Goal: Navigation & Orientation: Find specific page/section

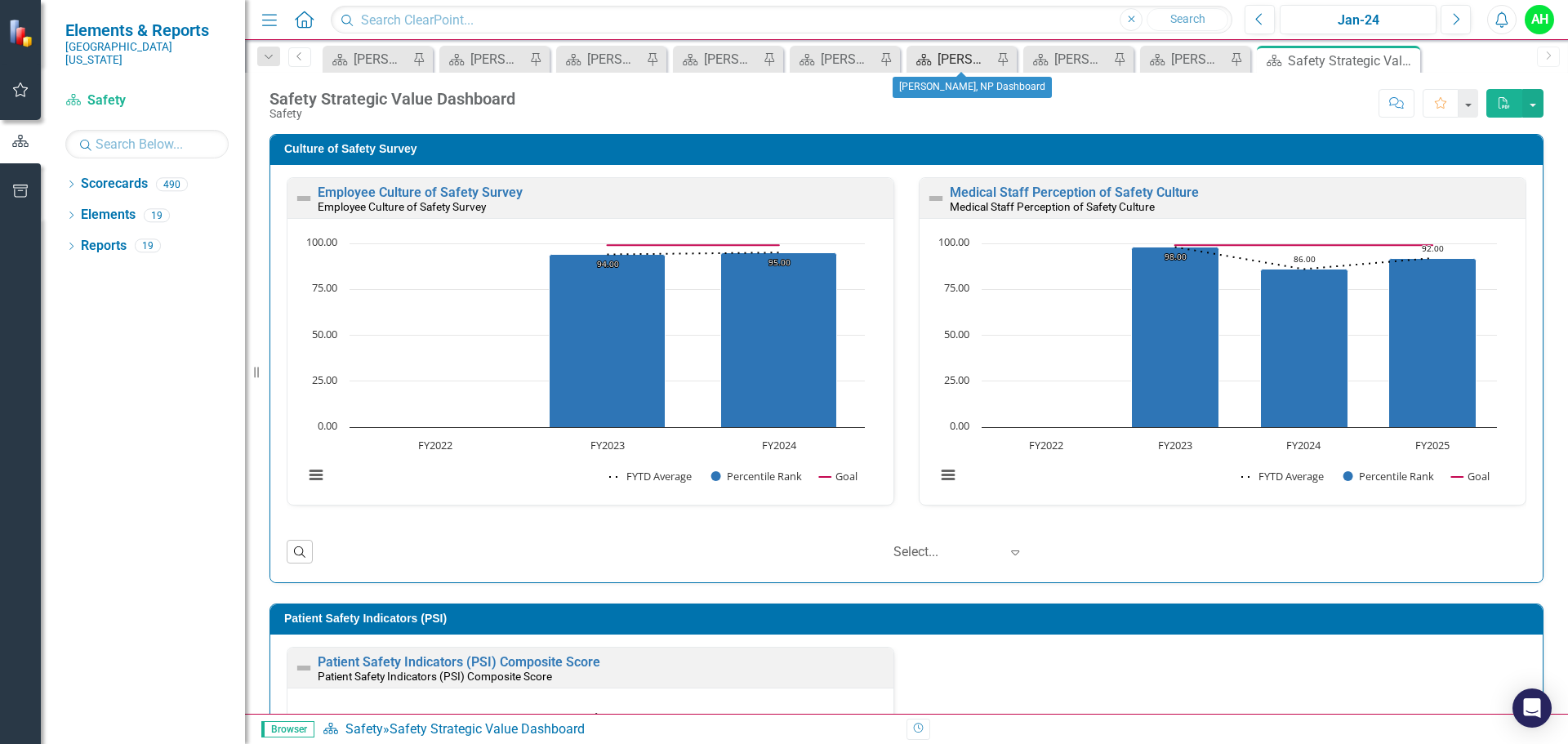
click at [957, 63] on div "[PERSON_NAME], NP Dashboard" at bounding box center [965, 58] width 54 height 20
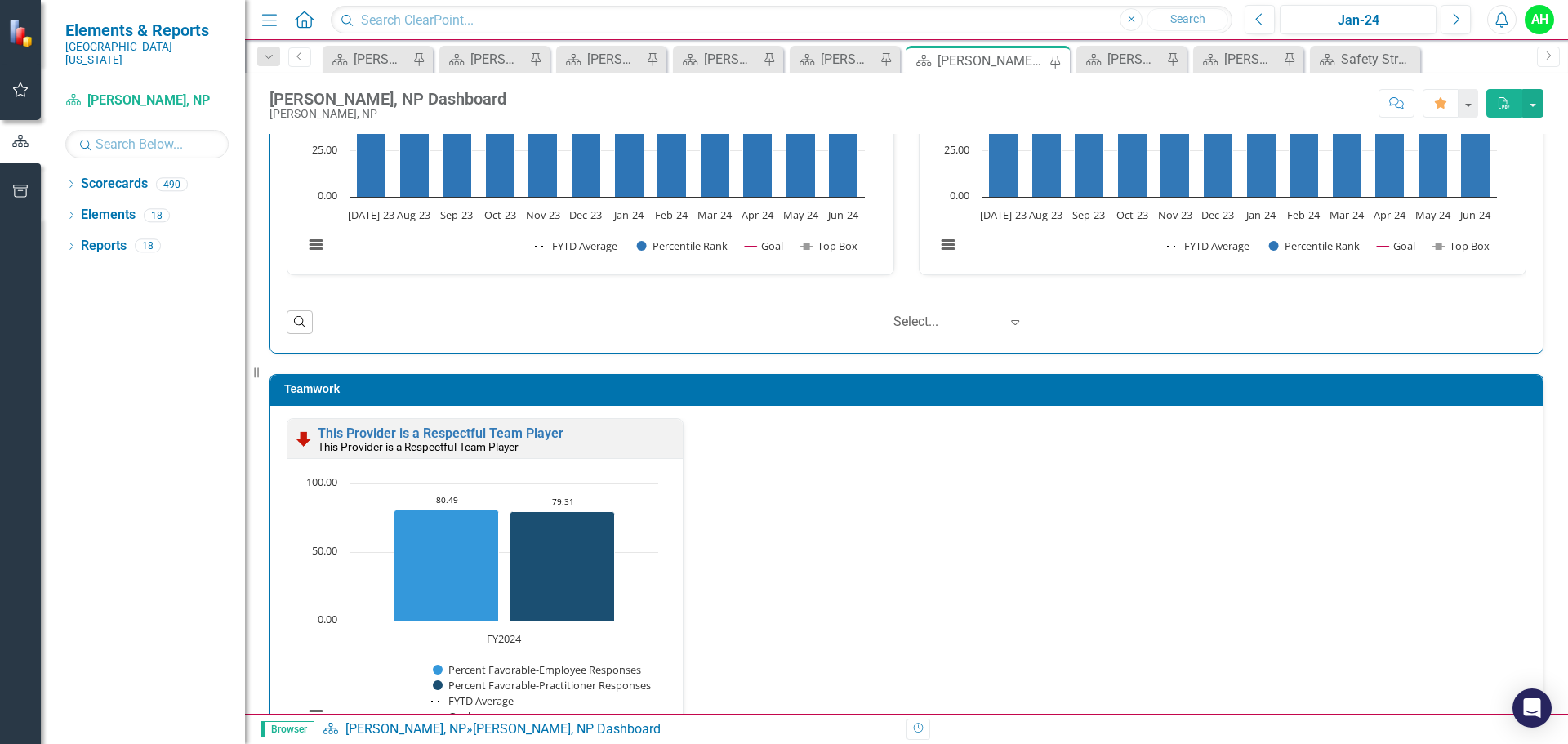
scroll to position [1551, 0]
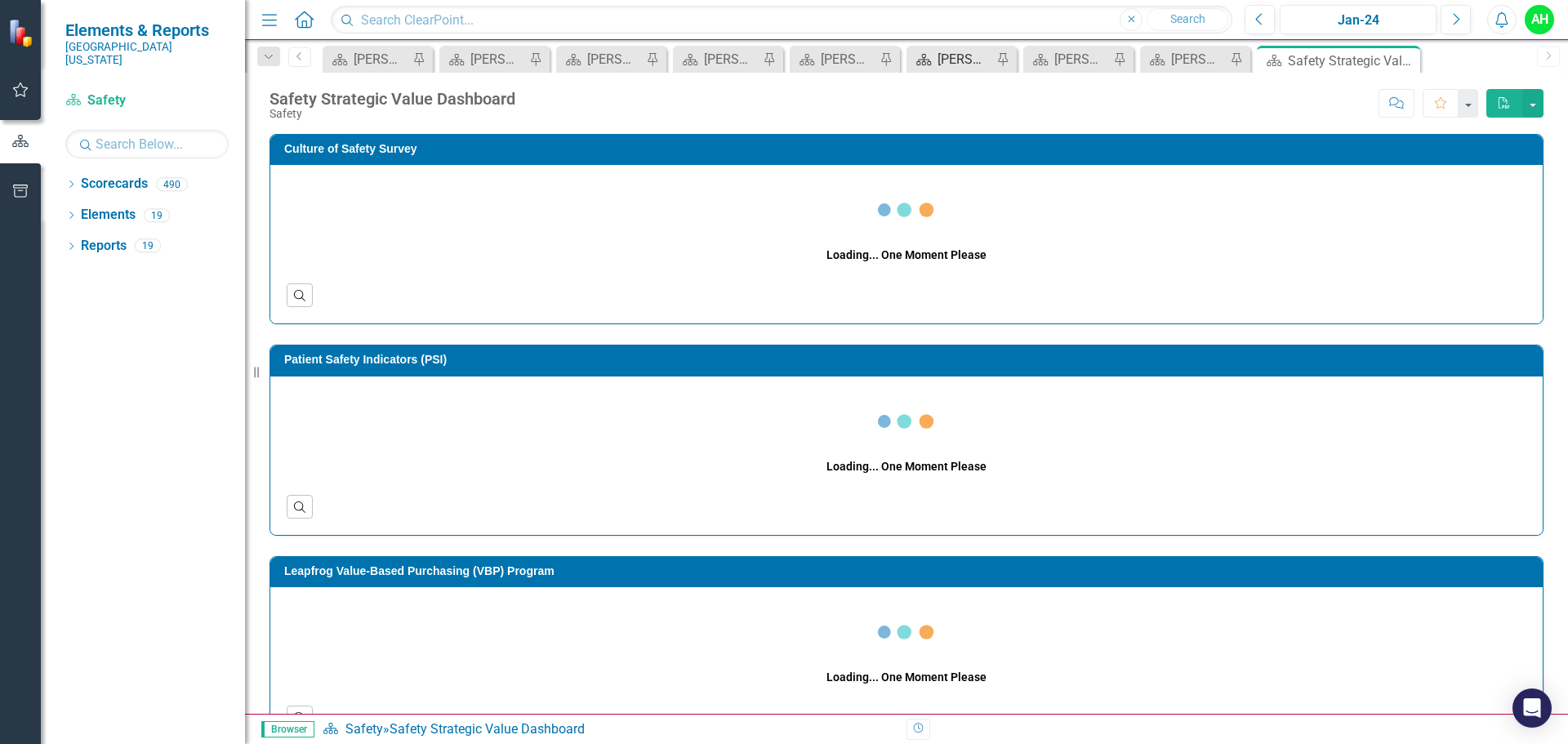
click at [986, 69] on div "[PERSON_NAME], NP Dashboard" at bounding box center [965, 58] width 54 height 20
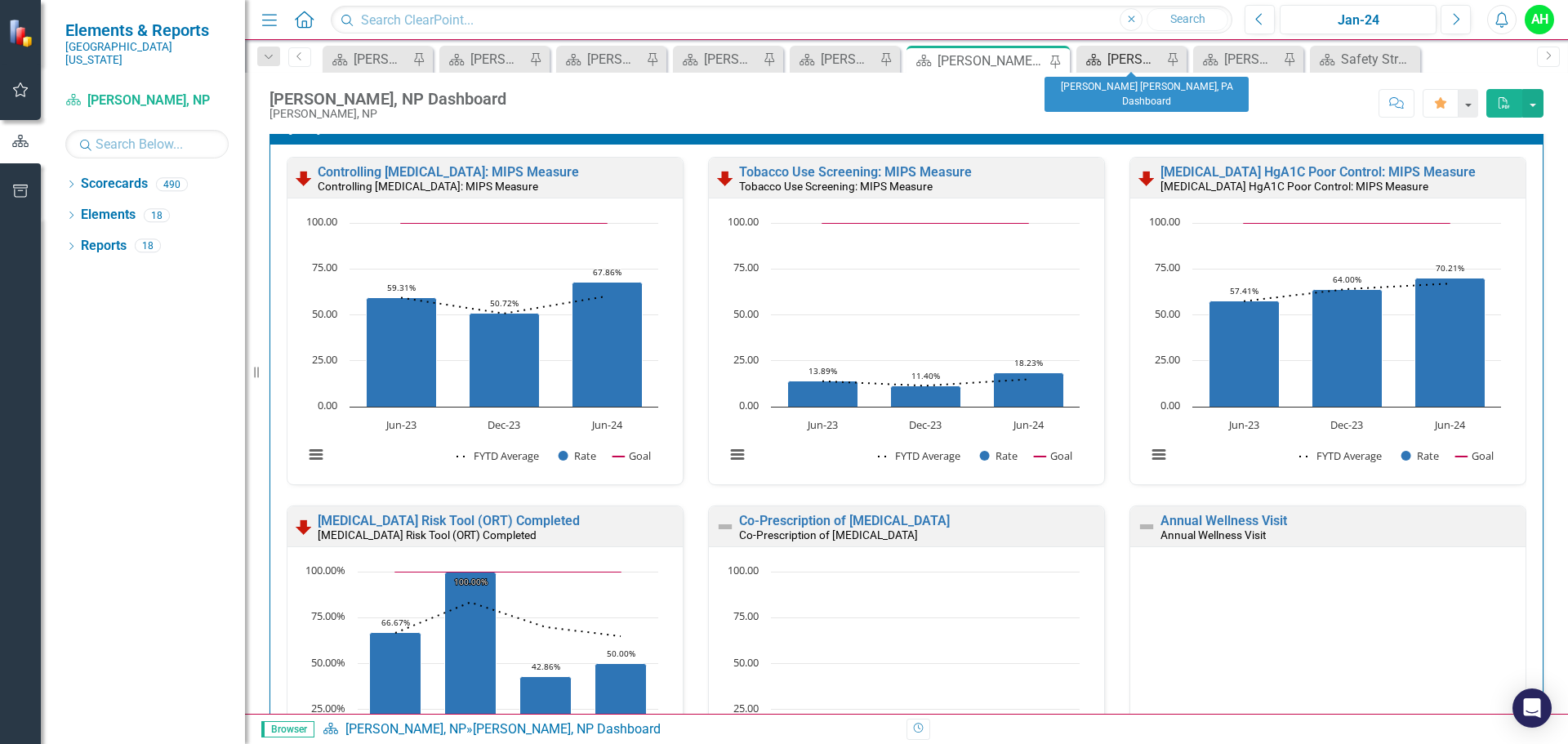
click at [1144, 59] on div "[PERSON_NAME] [PERSON_NAME], PA Dashboard" at bounding box center [1134, 58] width 54 height 20
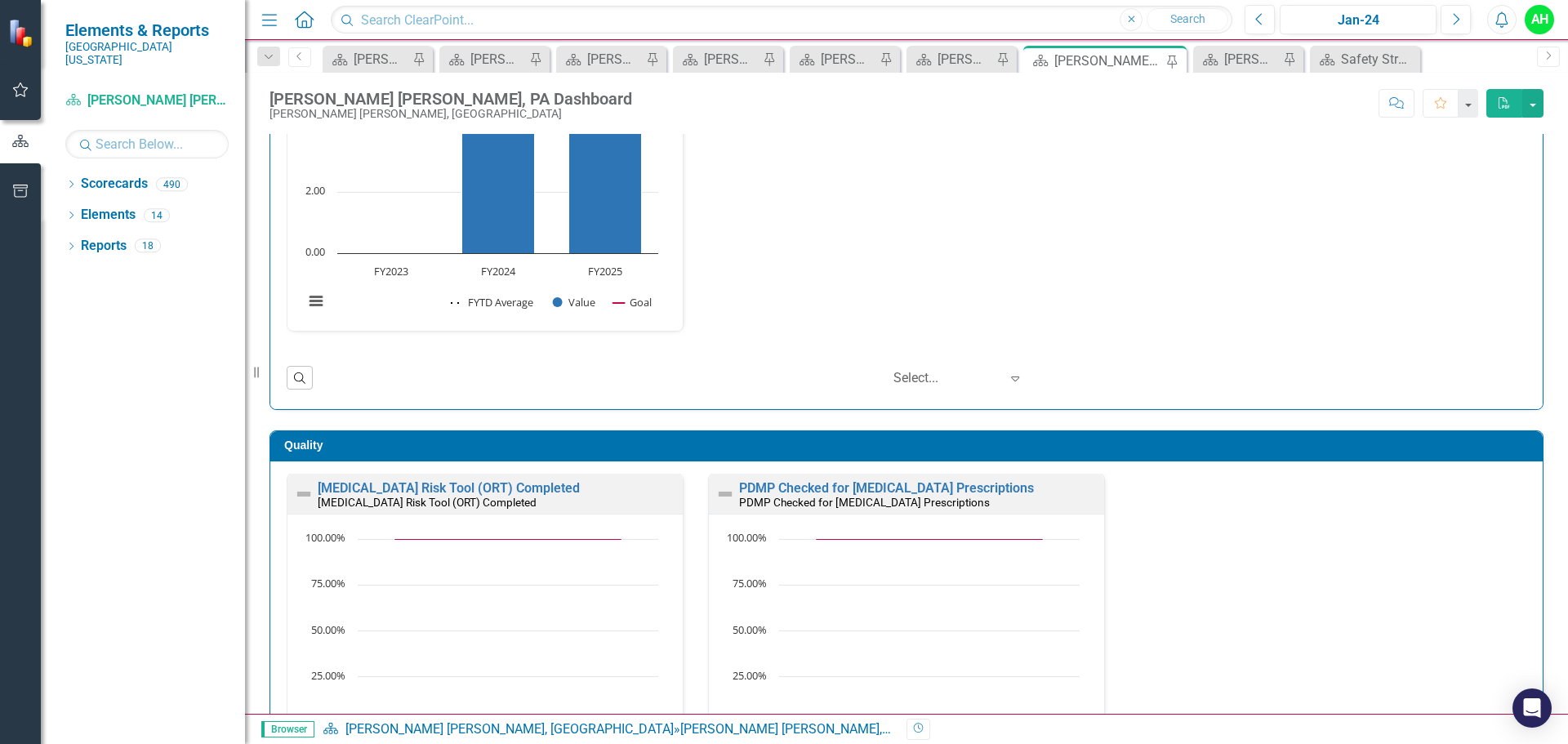
scroll to position [163, 0]
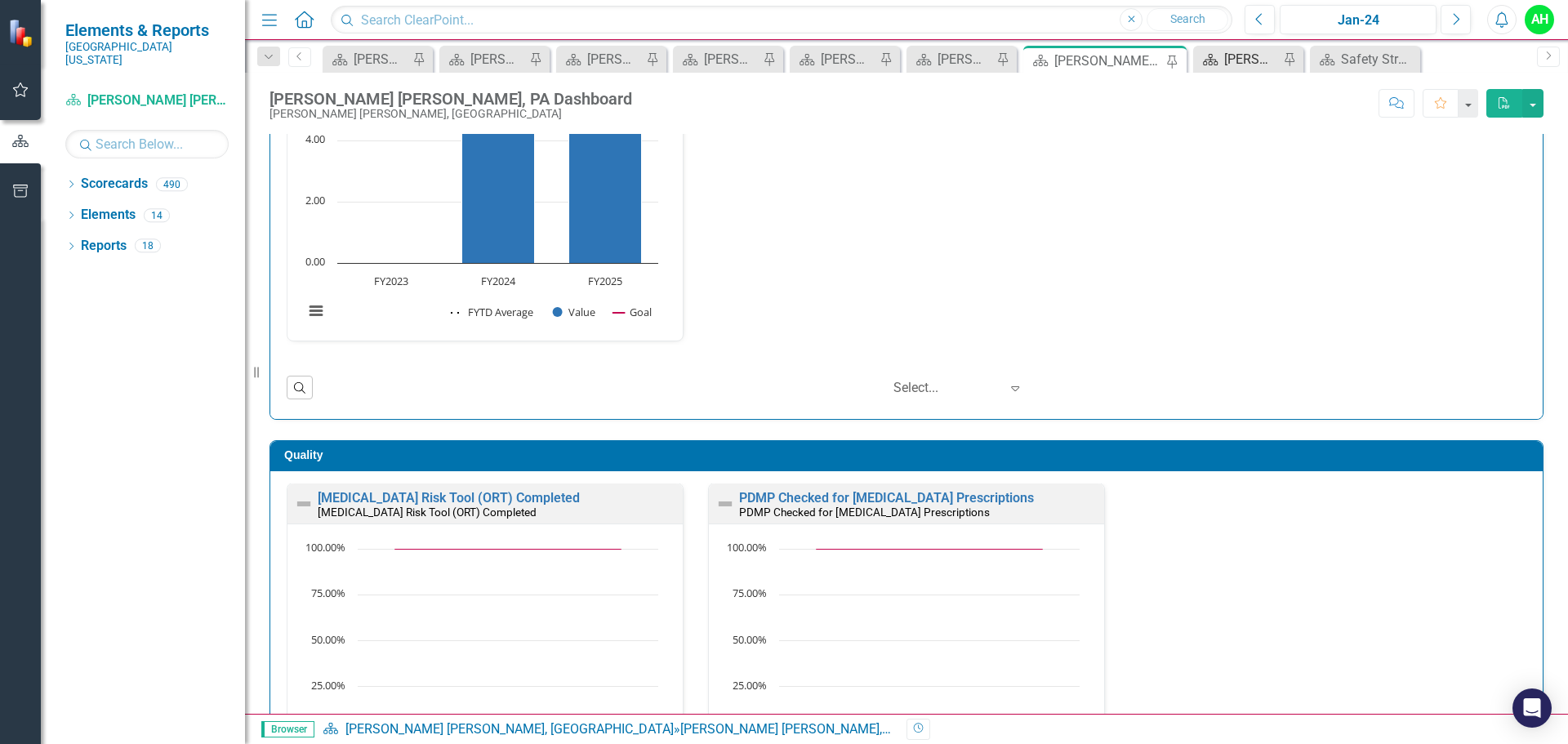
click at [1263, 63] on div "[PERSON_NAME], NP Dashboard" at bounding box center [1251, 58] width 54 height 20
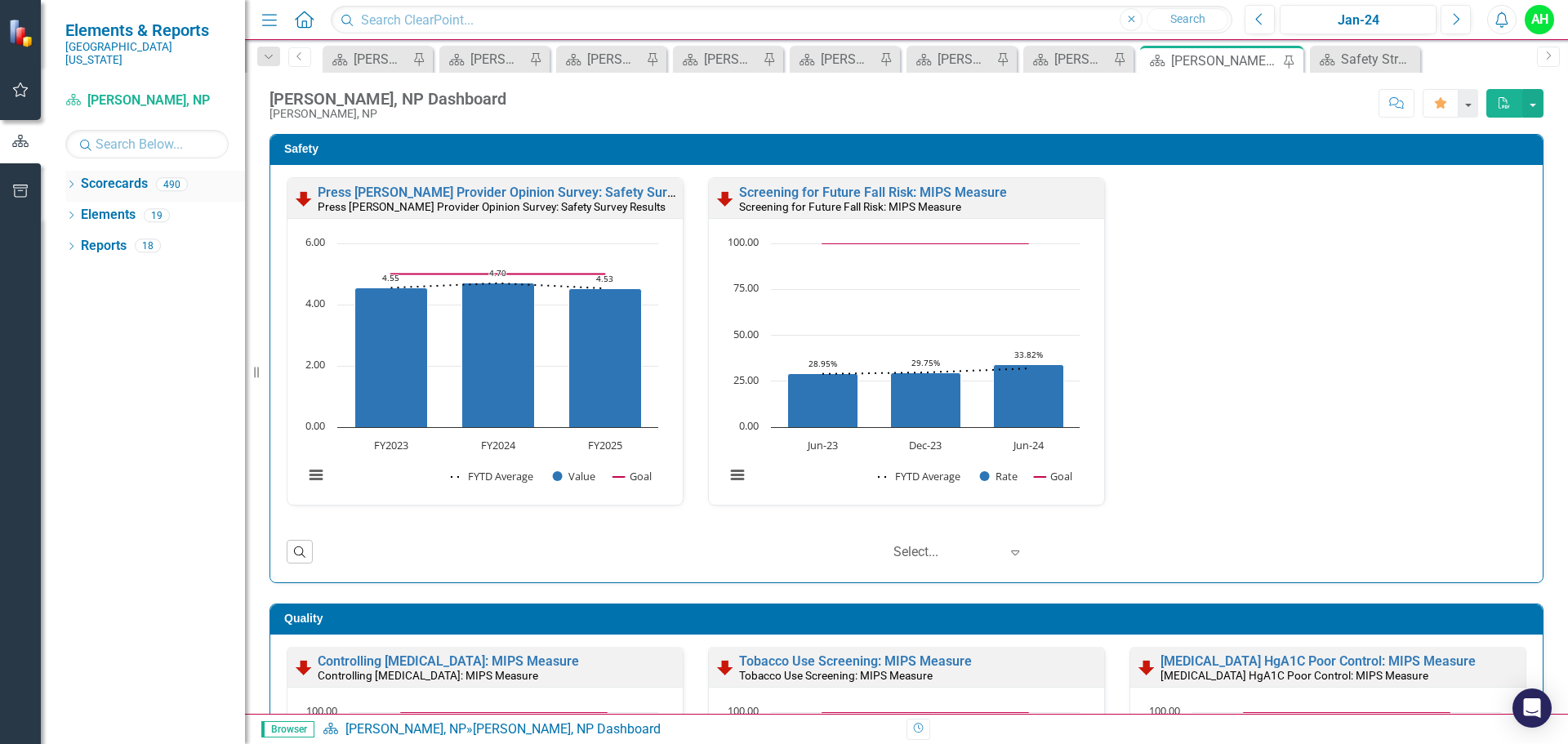
click at [72, 181] on icon "Dropdown" at bounding box center [71, 185] width 12 height 9
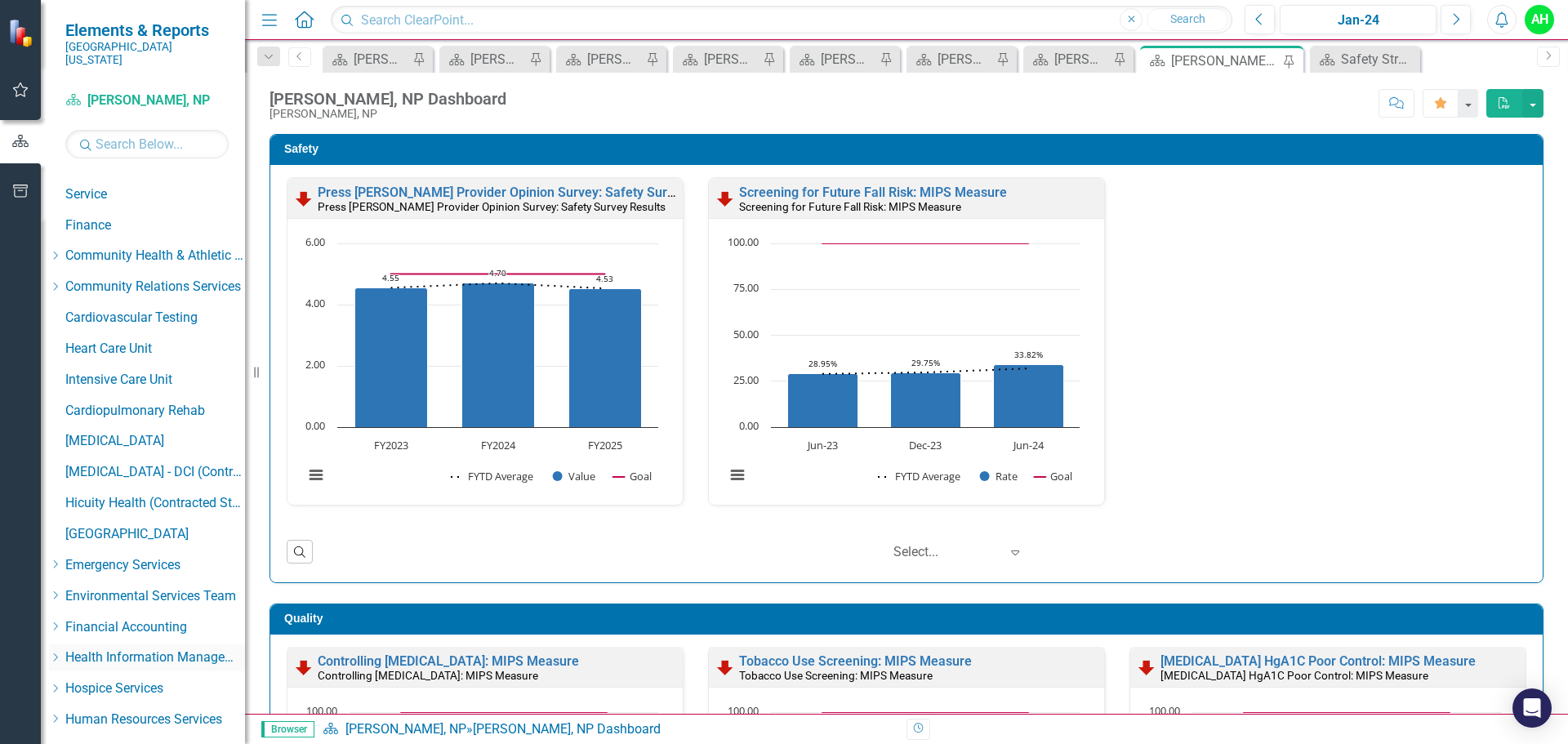
scroll to position [408, 0]
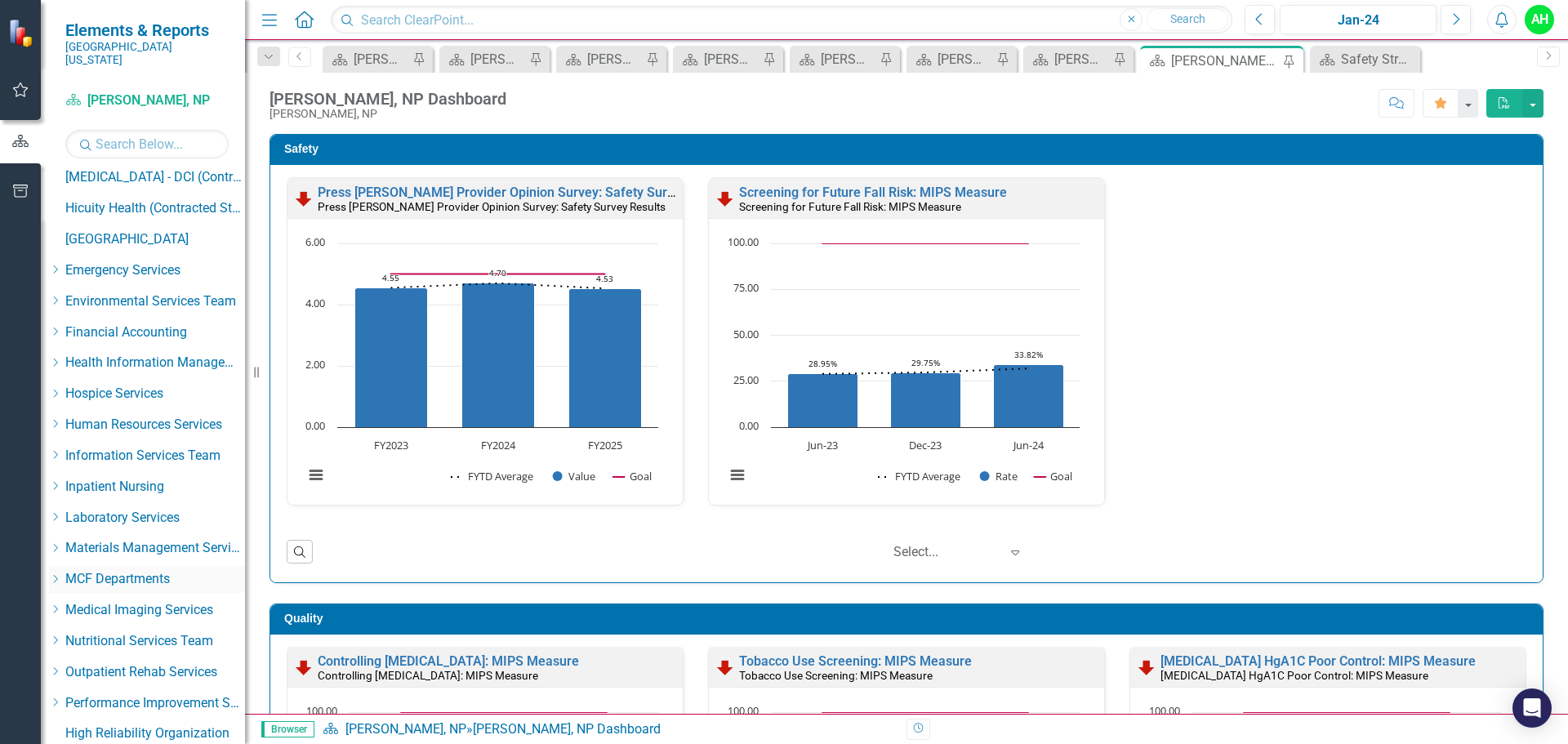
drag, startPoint x: 82, startPoint y: 565, endPoint x: 162, endPoint y: 568, distance: 80.1
click at [61, 574] on icon "Dropdown" at bounding box center [54, 579] width 13 height 10
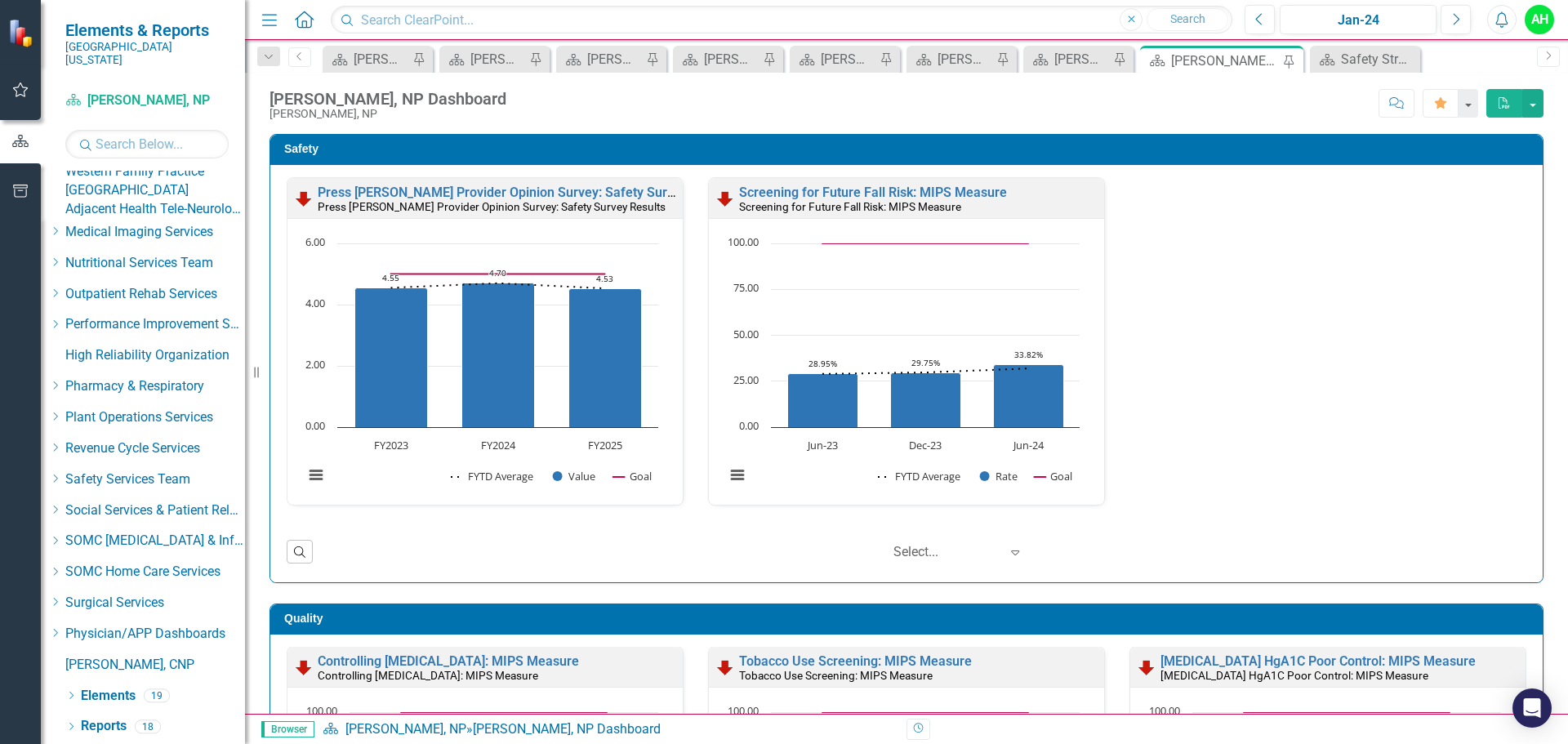
scroll to position [1878, 0]
click at [155, 107] on link "[GEOGRAPHIC_DATA]" at bounding box center [155, 97] width 180 height 18
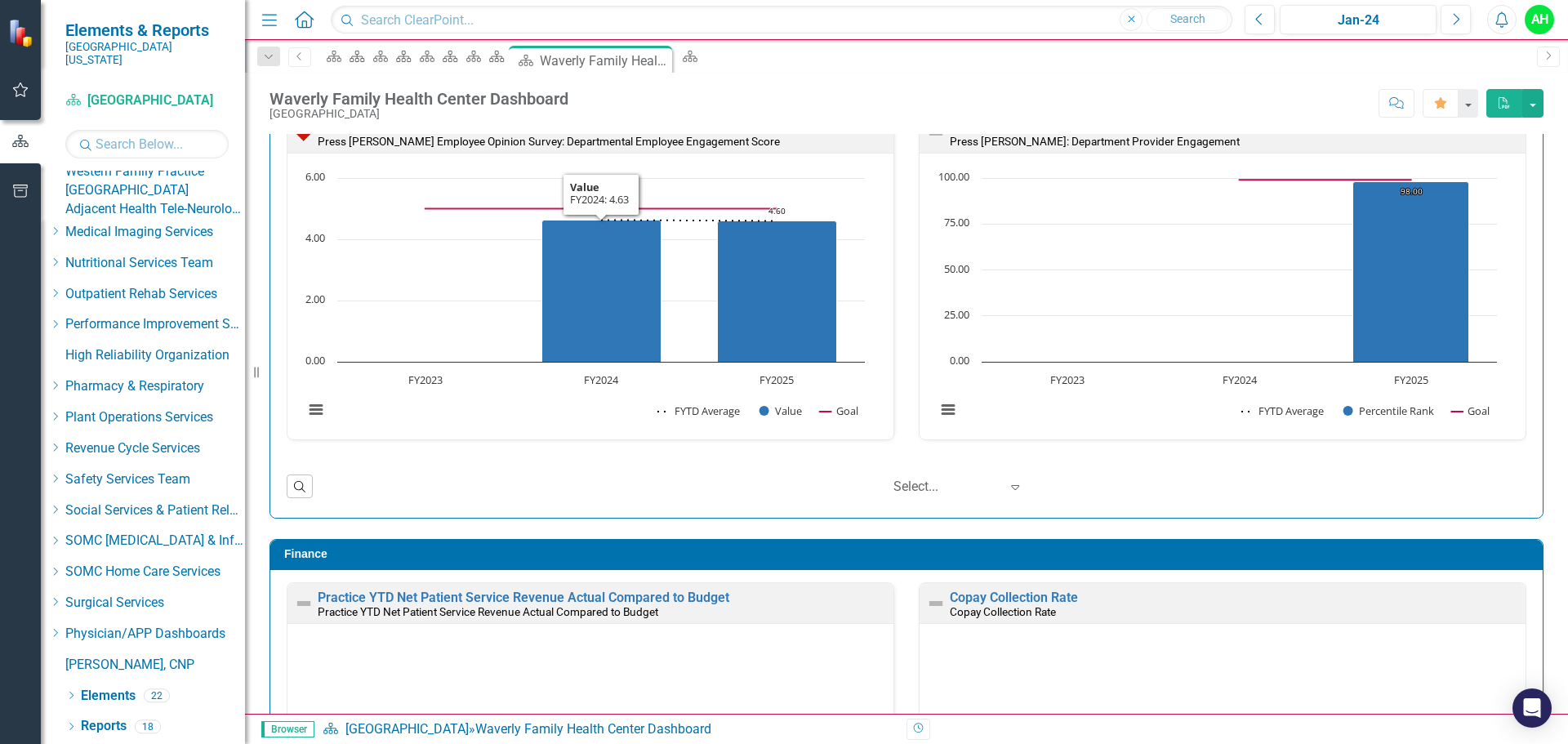
scroll to position [1551, 0]
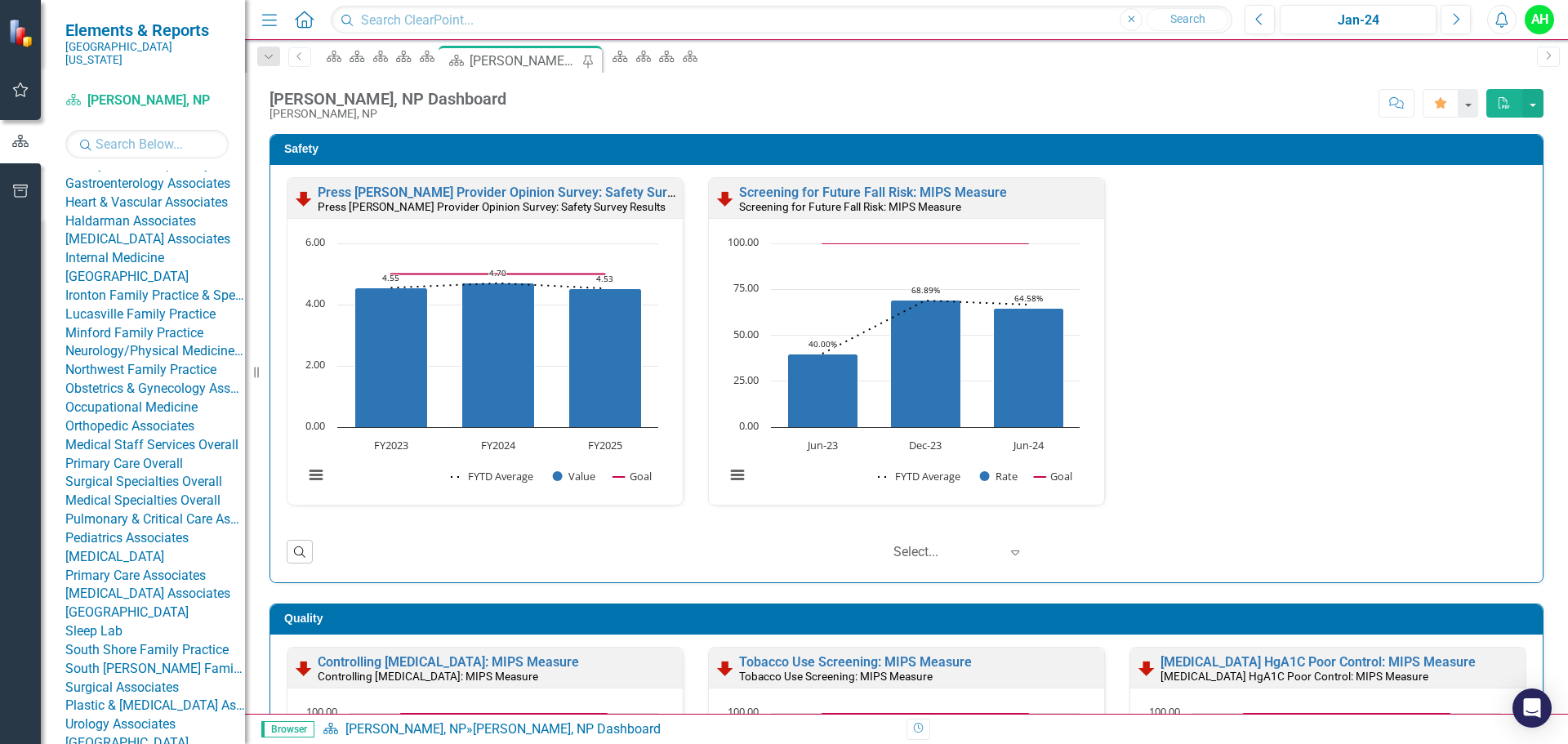
scroll to position [490, 0]
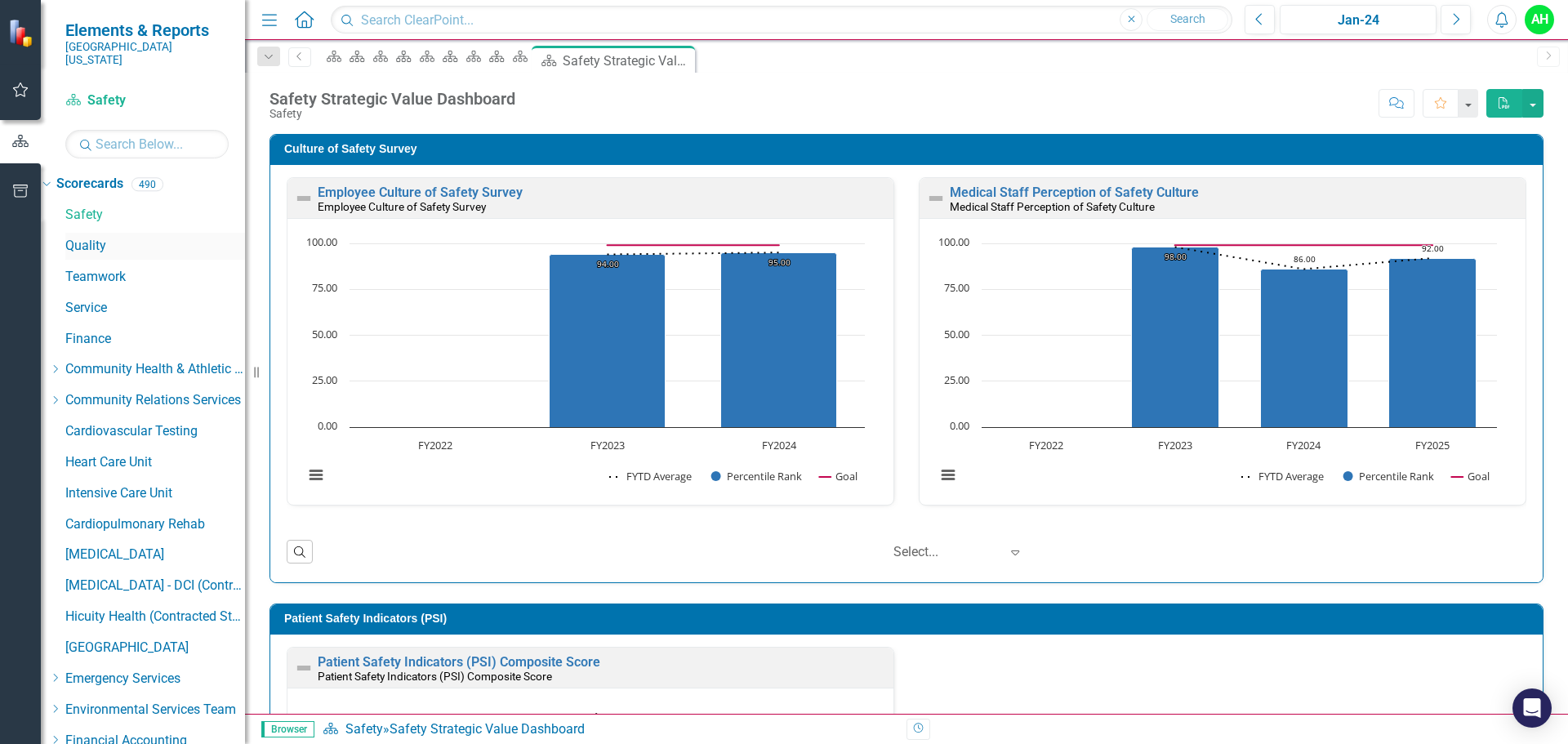
drag, startPoint x: 112, startPoint y: 226, endPoint x: 238, endPoint y: 240, distance: 126.8
click at [112, 236] on link "Quality" at bounding box center [155, 245] width 180 height 18
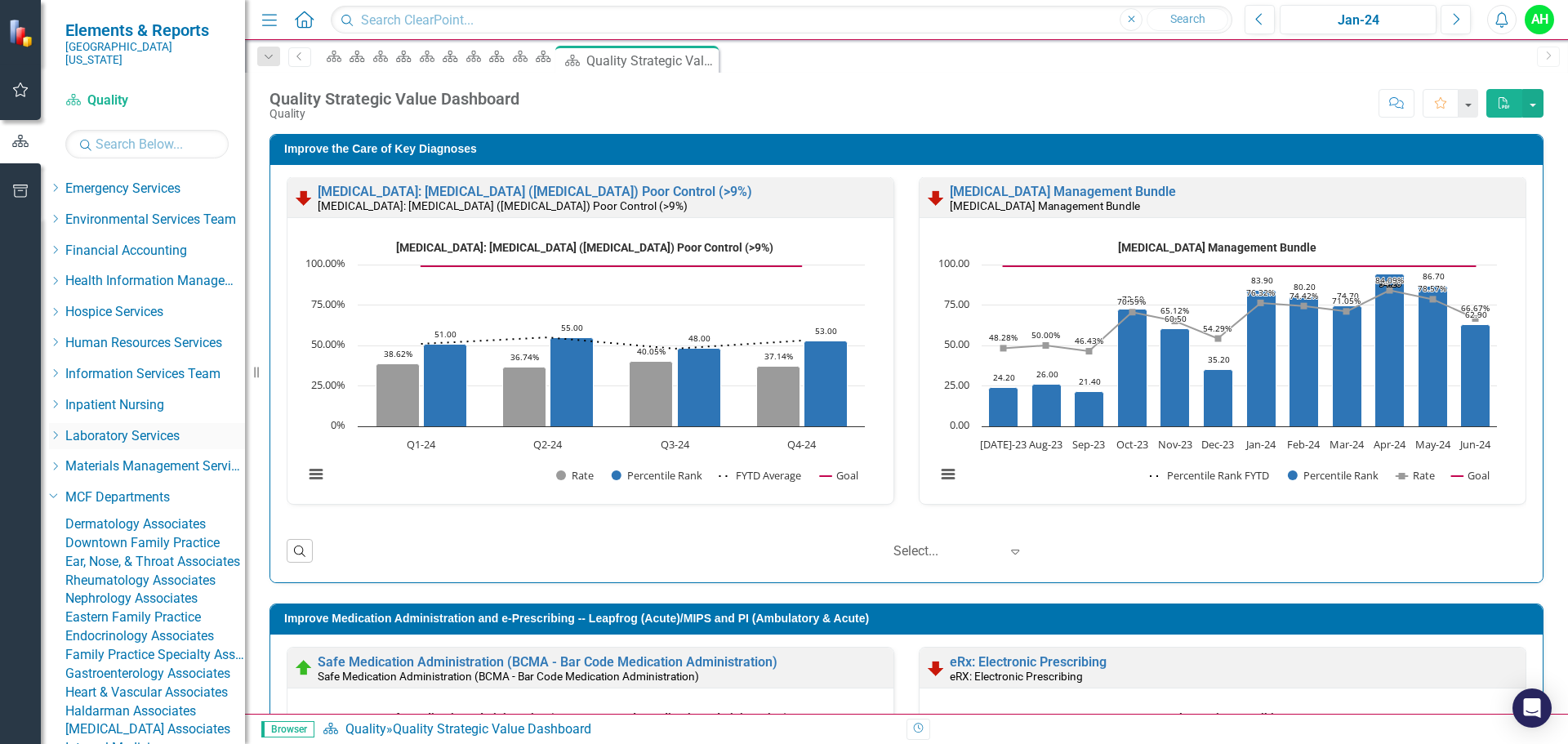
scroll to position [572, 0]
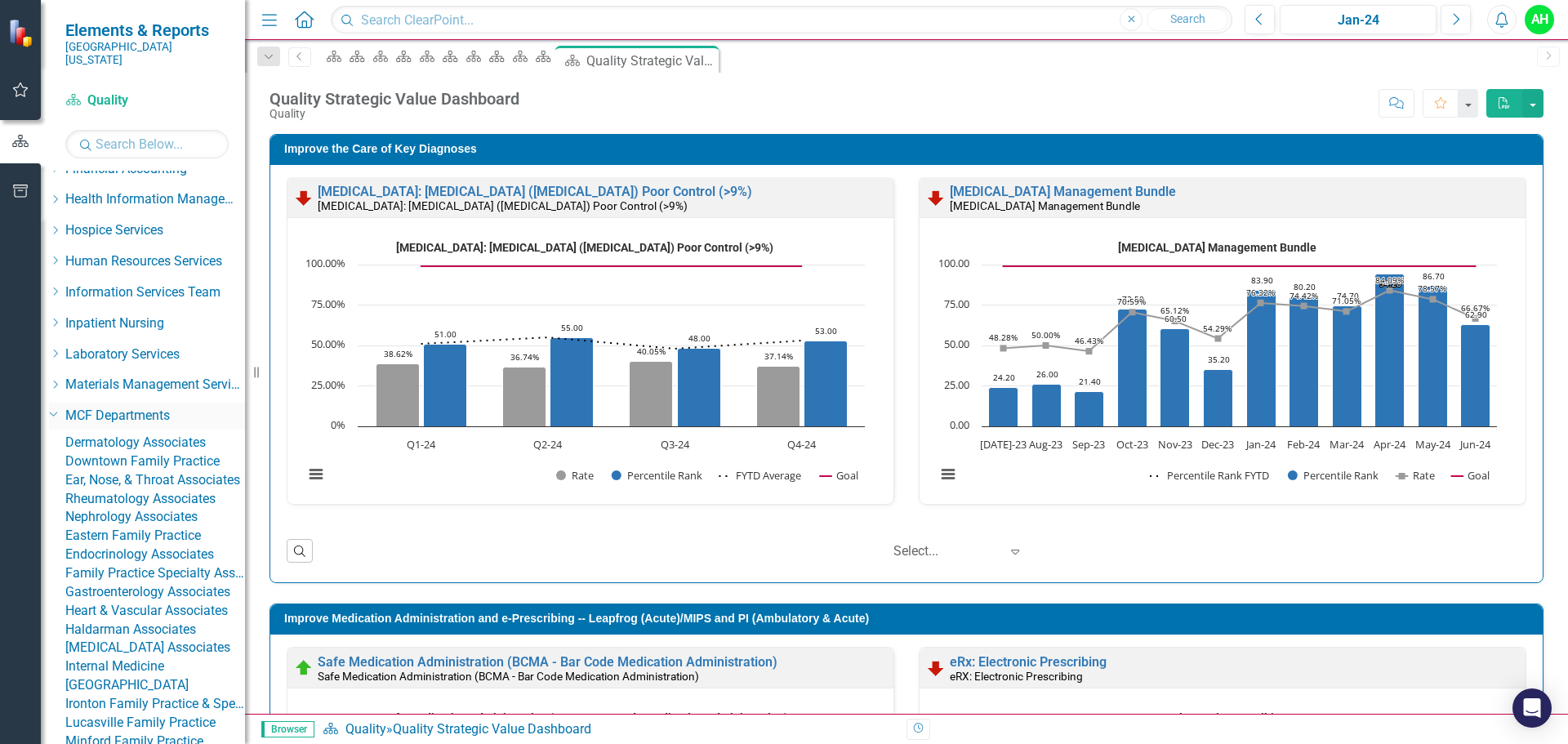
click at [58, 411] on icon at bounding box center [53, 413] width 8 height 4
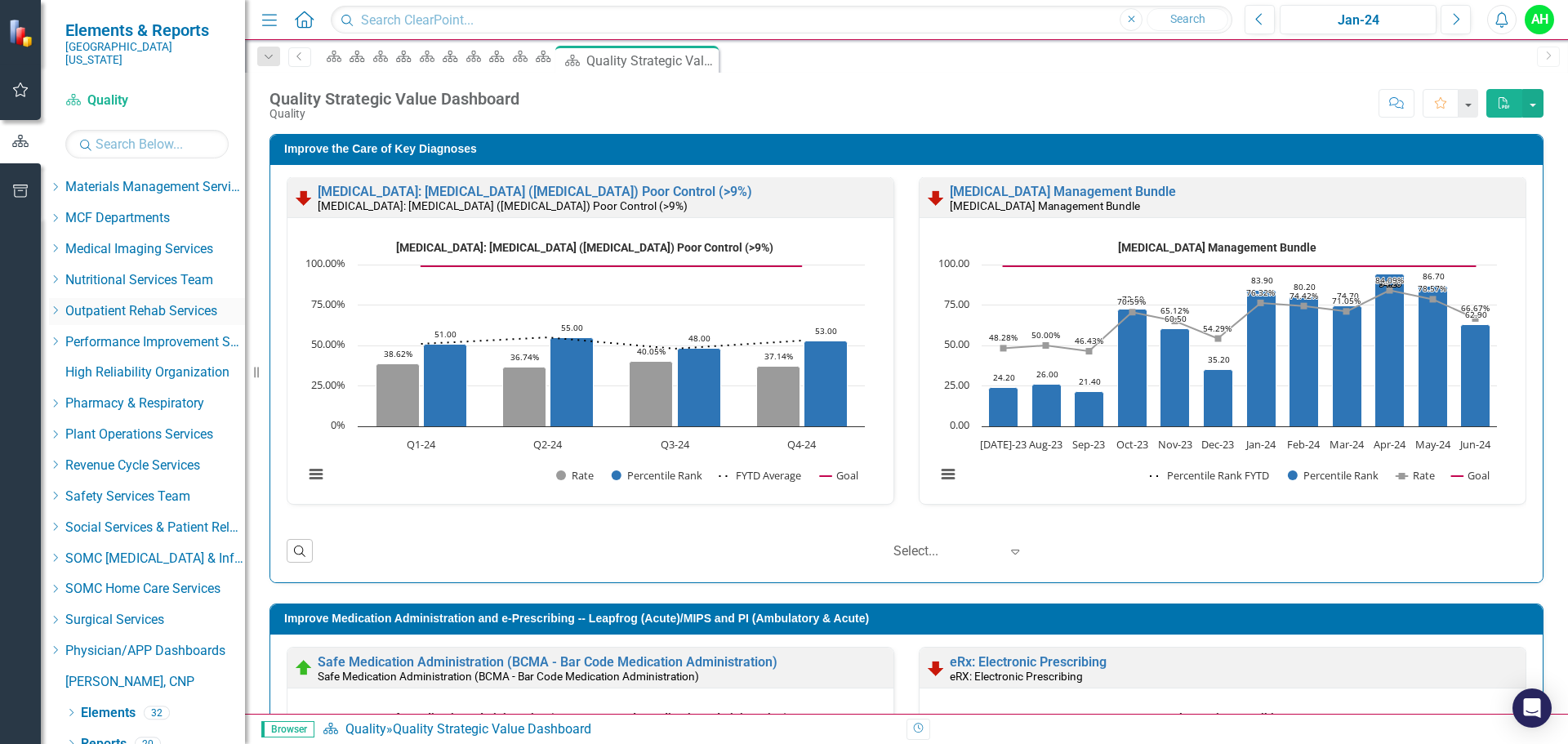
scroll to position [773, 0]
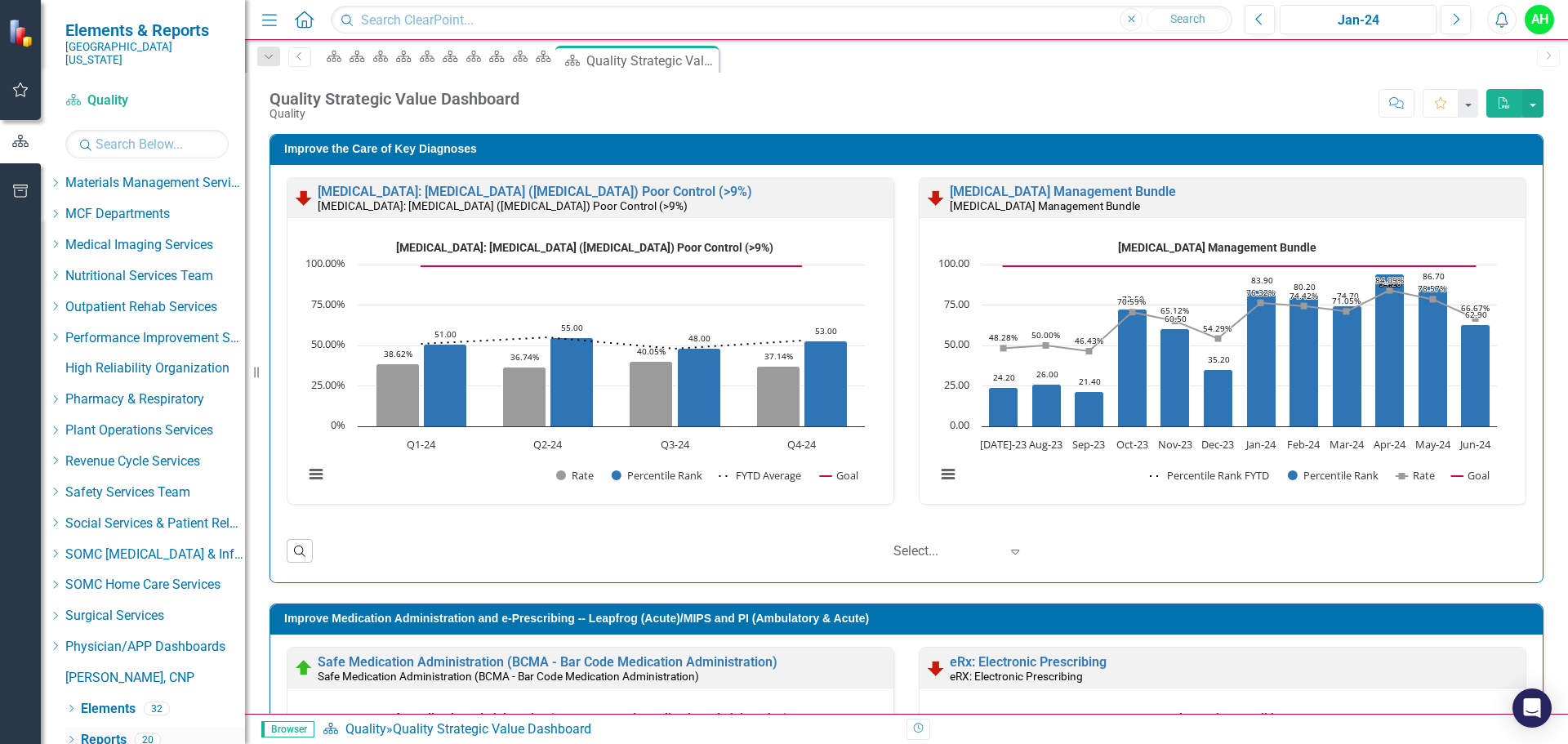
click at [68, 736] on icon "Dropdown" at bounding box center [71, 740] width 12 height 9
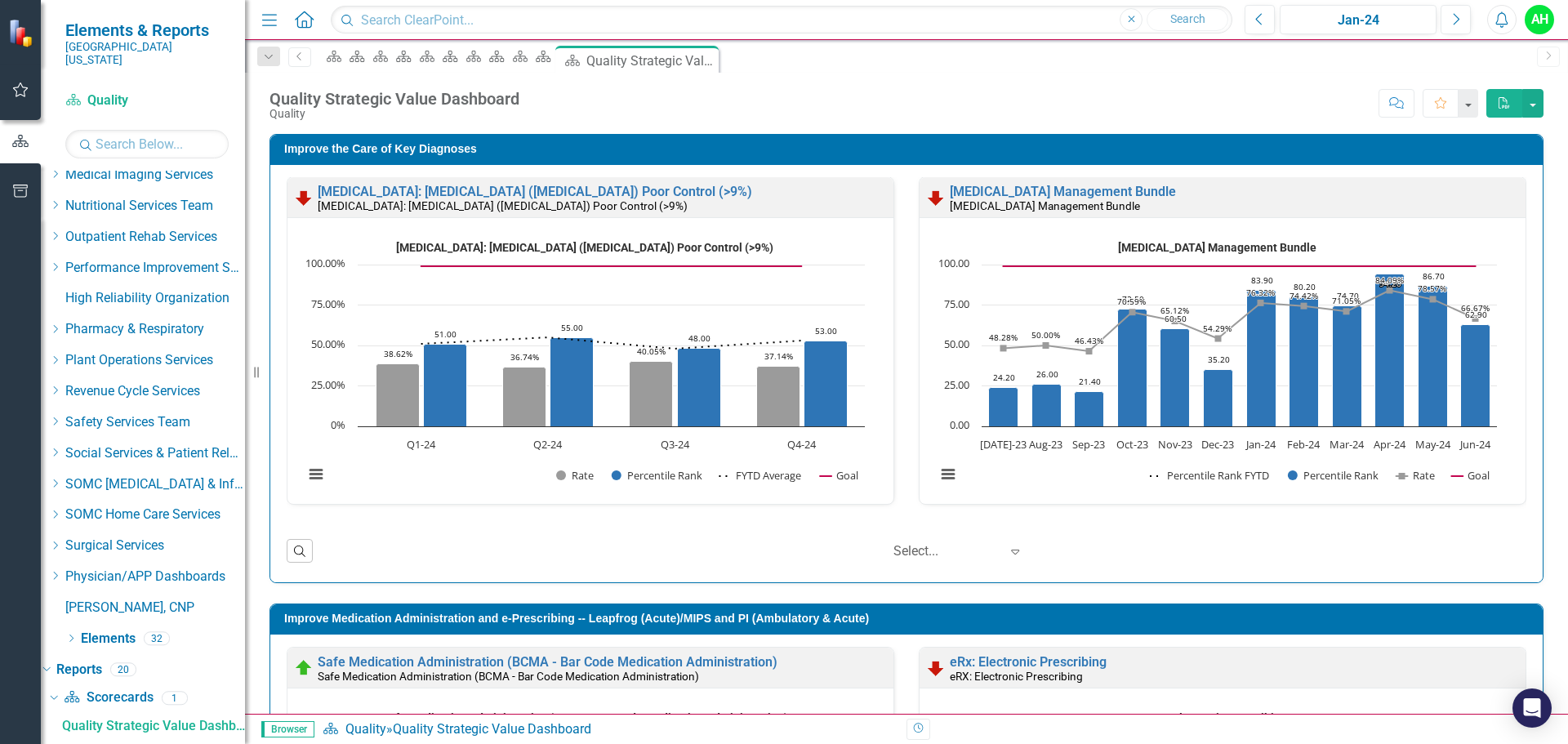
scroll to position [977, 0]
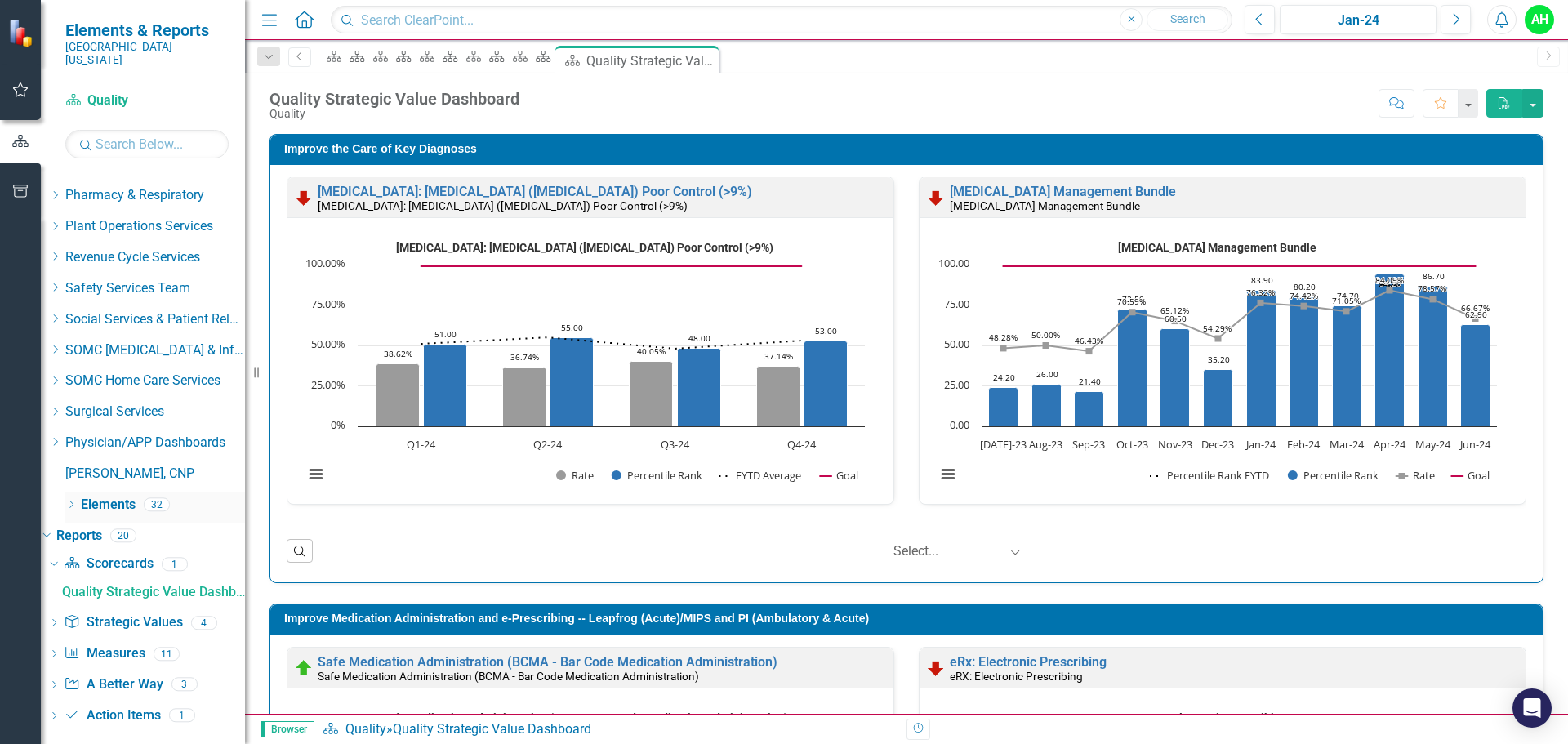
click at [70, 501] on icon "Dropdown" at bounding box center [71, 505] width 12 height 9
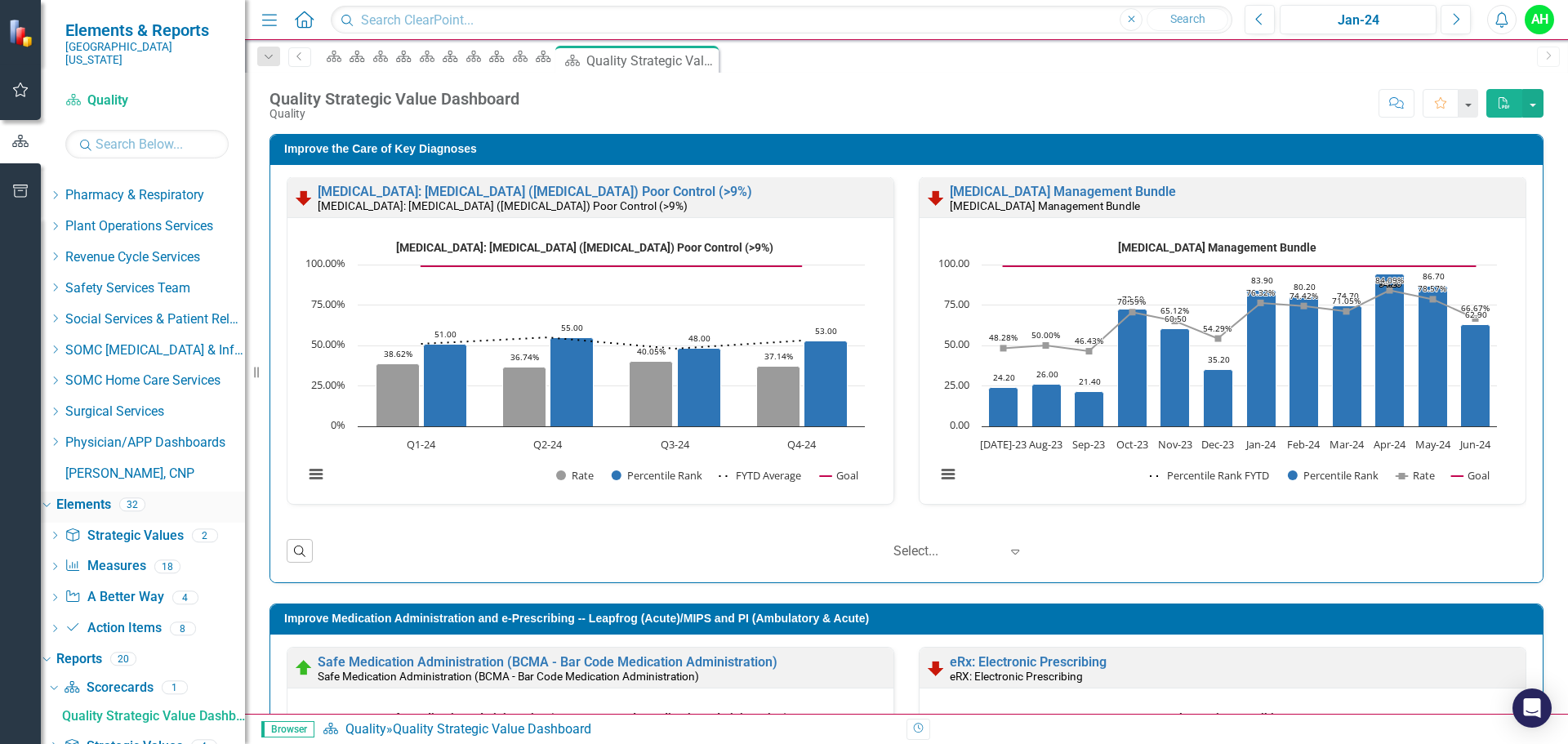
click at [49, 498] on icon "Dropdown" at bounding box center [44, 504] width 9 height 12
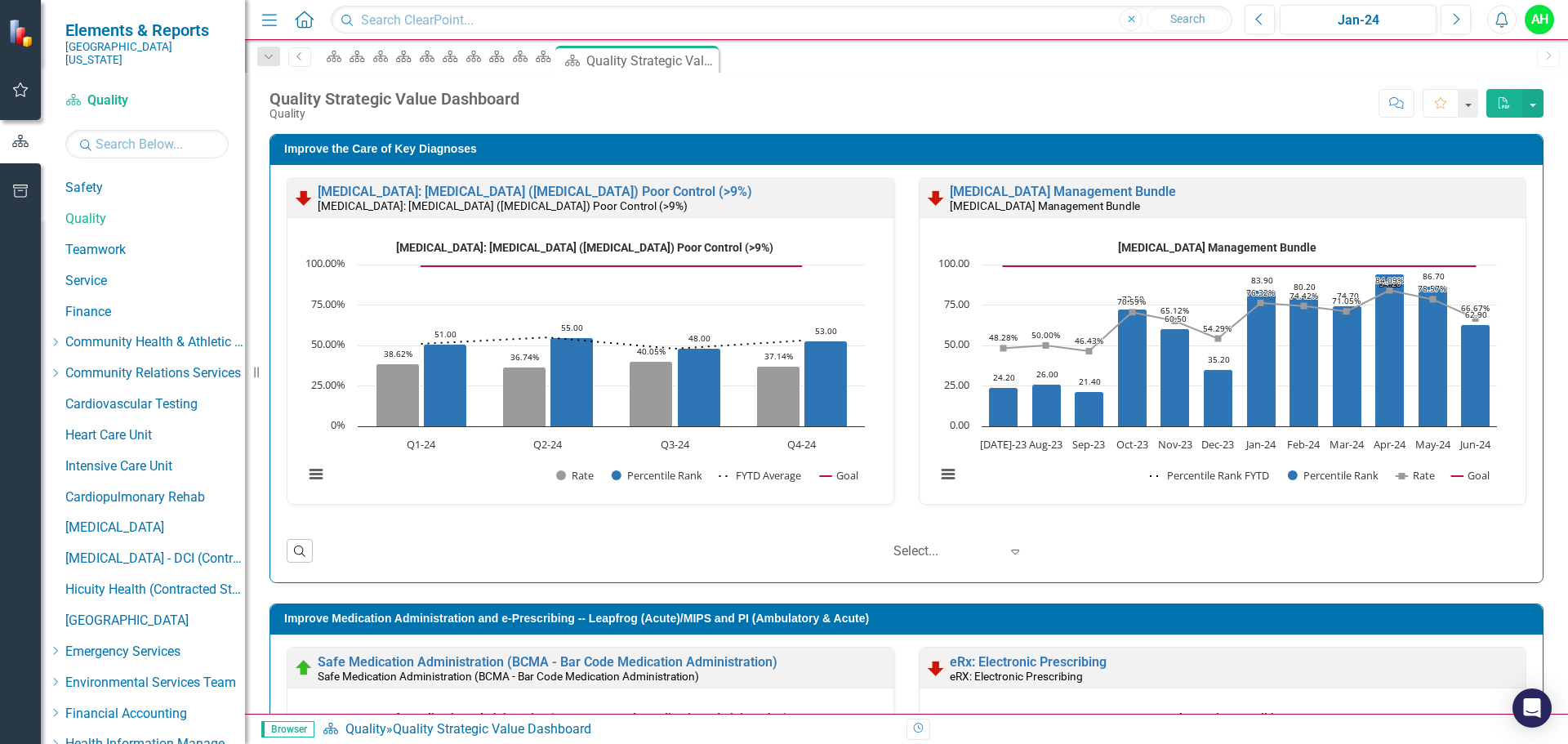
scroll to position [0, 0]
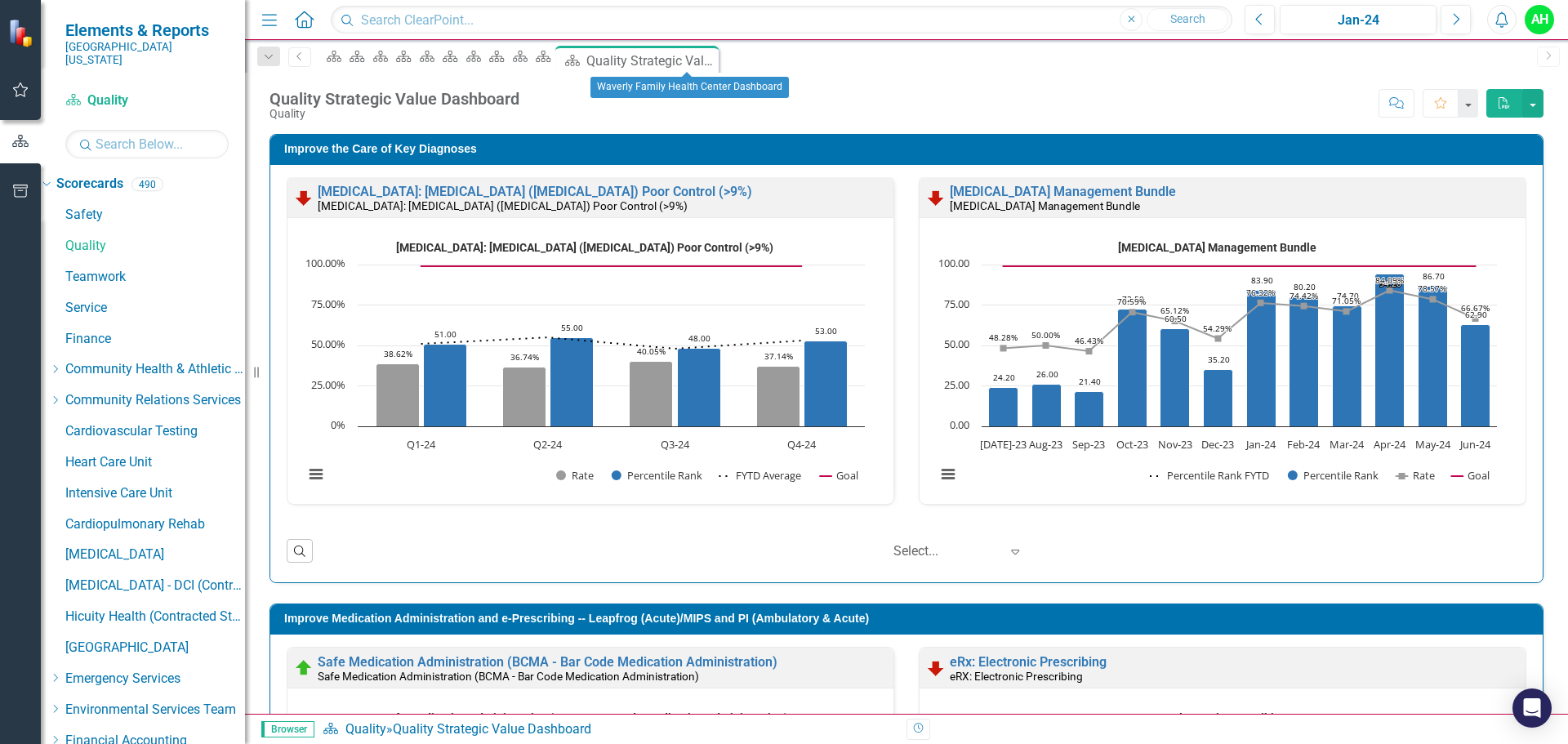
click at [528, 64] on div "Scorecard" at bounding box center [517, 55] width 23 height 20
click at [505, 63] on icon "Scorecard" at bounding box center [496, 55] width 17 height 13
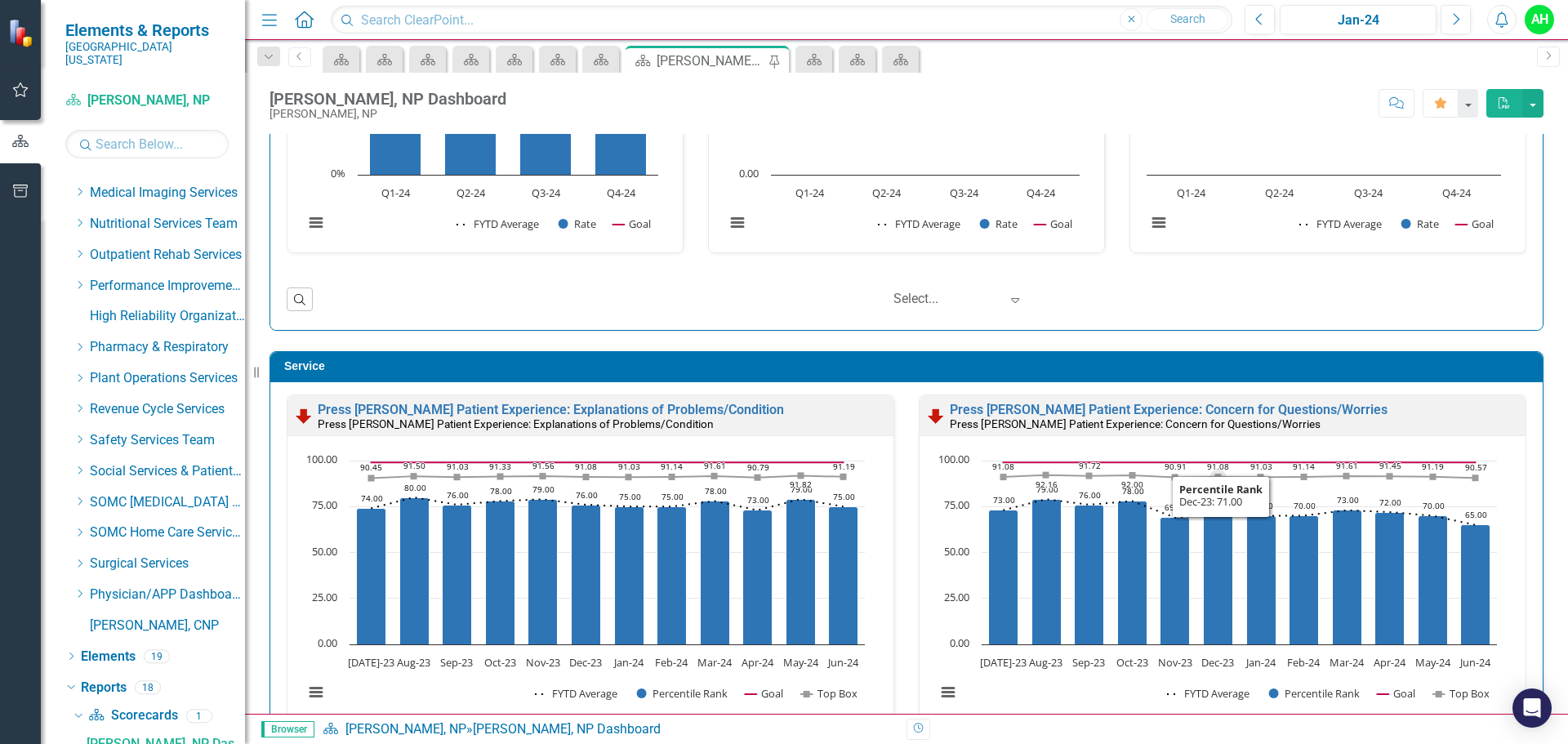
scroll to position [1306, 0]
